Goal: Check status: Check status

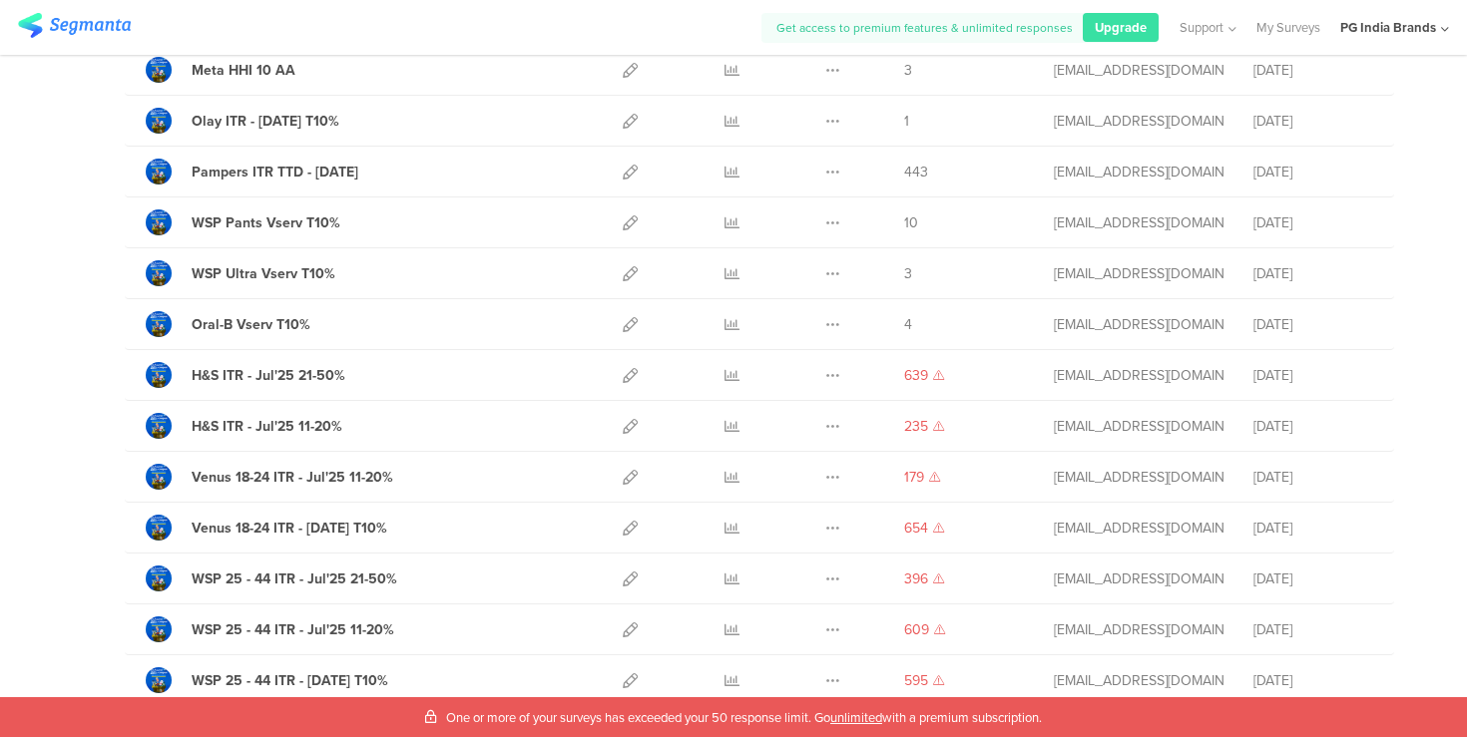
scroll to position [495, 0]
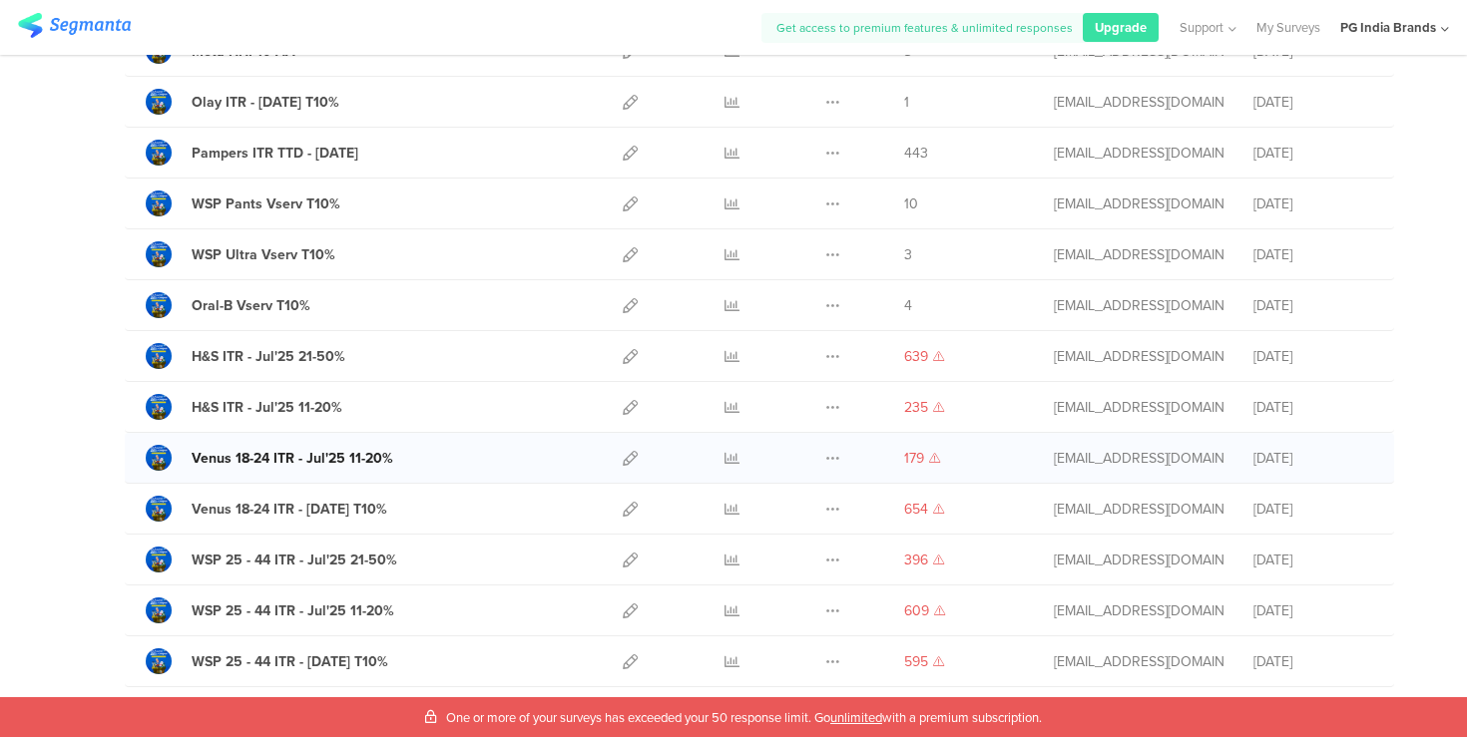
click at [271, 457] on div "Venus 18-24 ITR - Jul'25 11-20%" at bounding box center [293, 458] width 202 height 21
click at [726, 353] on icon at bounding box center [731, 356] width 15 height 15
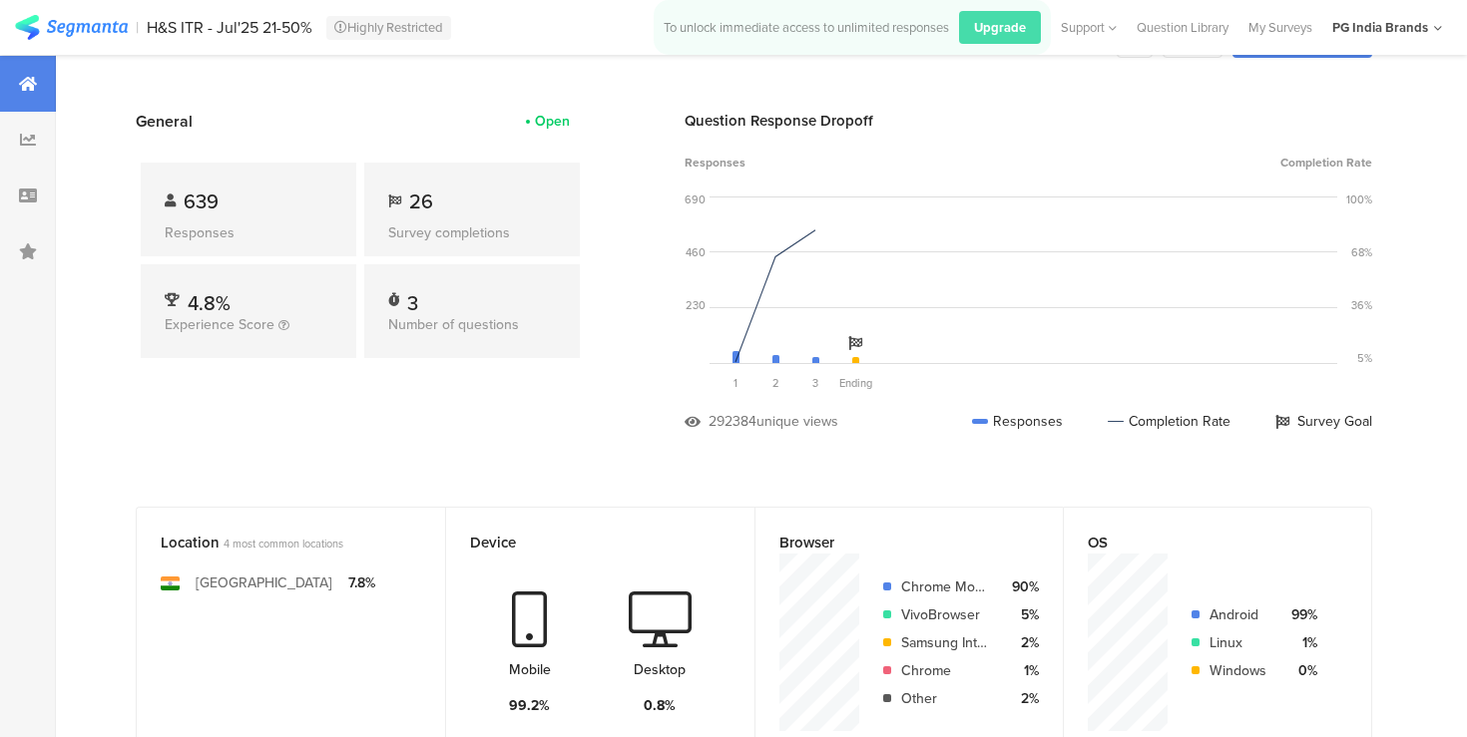
scroll to position [65, 0]
